Goal: Task Accomplishment & Management: Manage account settings

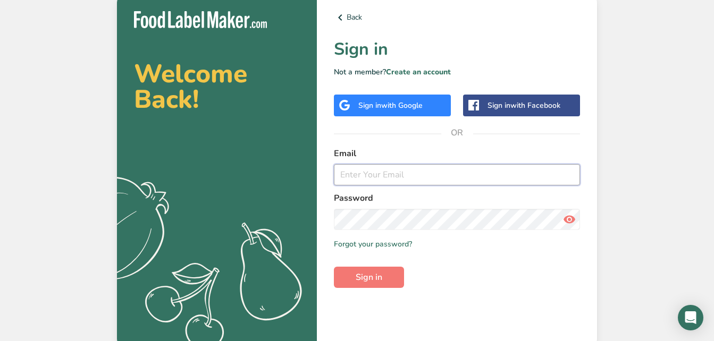
click at [381, 174] on input "email" at bounding box center [457, 174] width 246 height 21
click at [334, 267] on button "Sign in" at bounding box center [369, 277] width 70 height 21
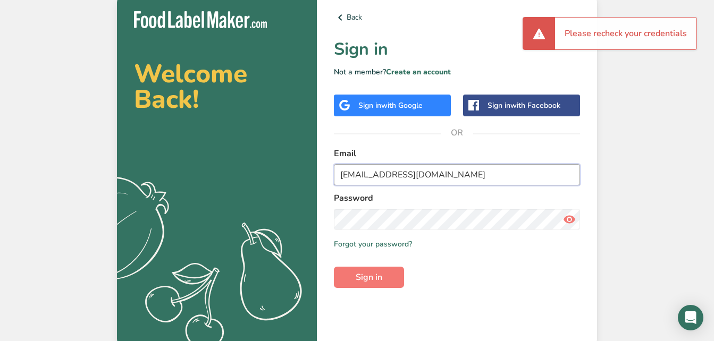
drag, startPoint x: 488, startPoint y: 171, endPoint x: 222, endPoint y: 154, distance: 266.8
click at [222, 154] on section "Welcome Back! .a{fill:#f5f3ed;} Back Sign in Not a member? Create an account Si…" at bounding box center [357, 170] width 480 height 353
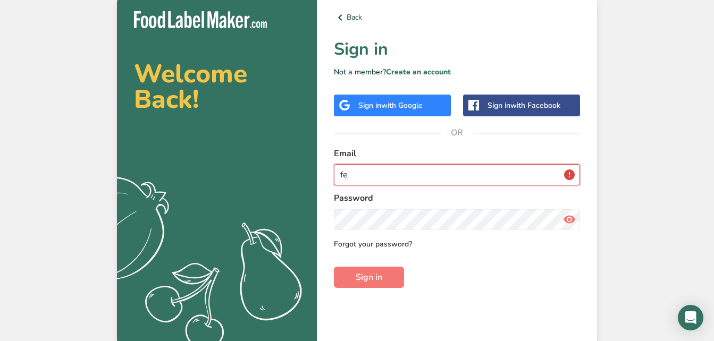
type input "[EMAIL_ADDRESS][DOMAIN_NAME]"
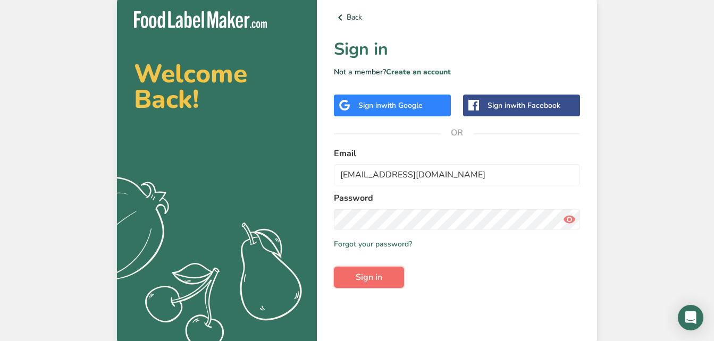
click at [348, 280] on button "Sign in" at bounding box center [369, 277] width 70 height 21
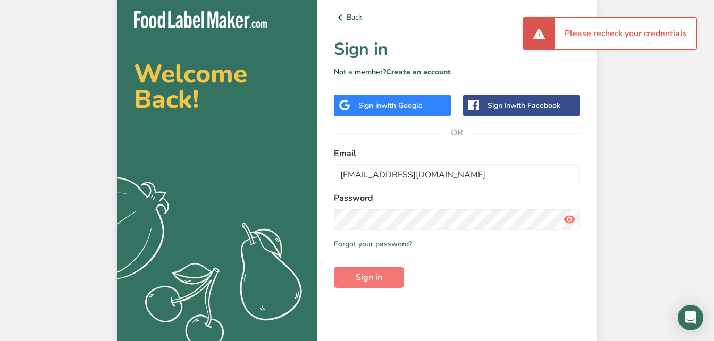
click at [706, 108] on div "Welcome Back! .a{fill:#f5f3ed;} Back Sign in Not a member? Create an account Si…" at bounding box center [357, 170] width 714 height 341
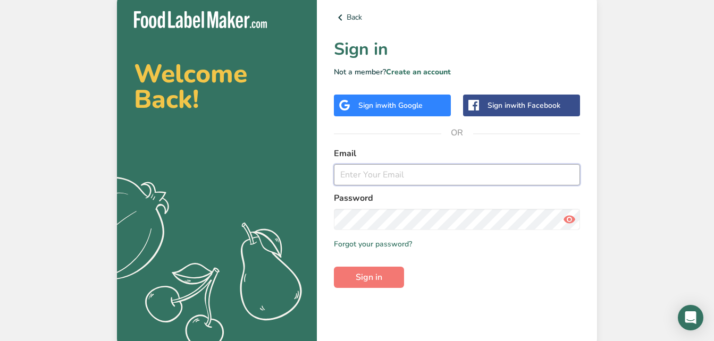
click at [386, 175] on input "email" at bounding box center [457, 174] width 246 height 21
type input "fe_britto@hotmail.com"
click at [372, 285] on button "Sign in" at bounding box center [369, 277] width 70 height 21
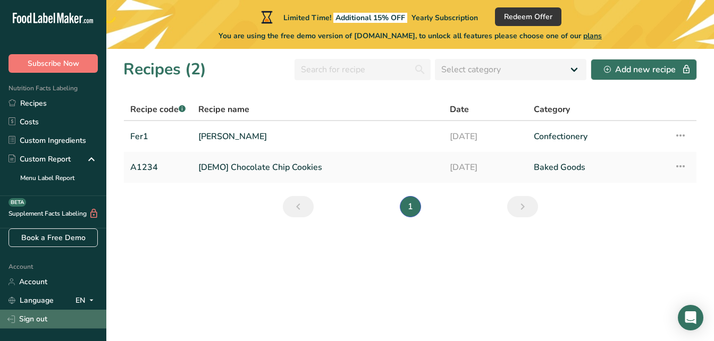
click at [33, 323] on link "Sign out" at bounding box center [53, 319] width 106 height 19
